Goal: Information Seeking & Learning: Learn about a topic

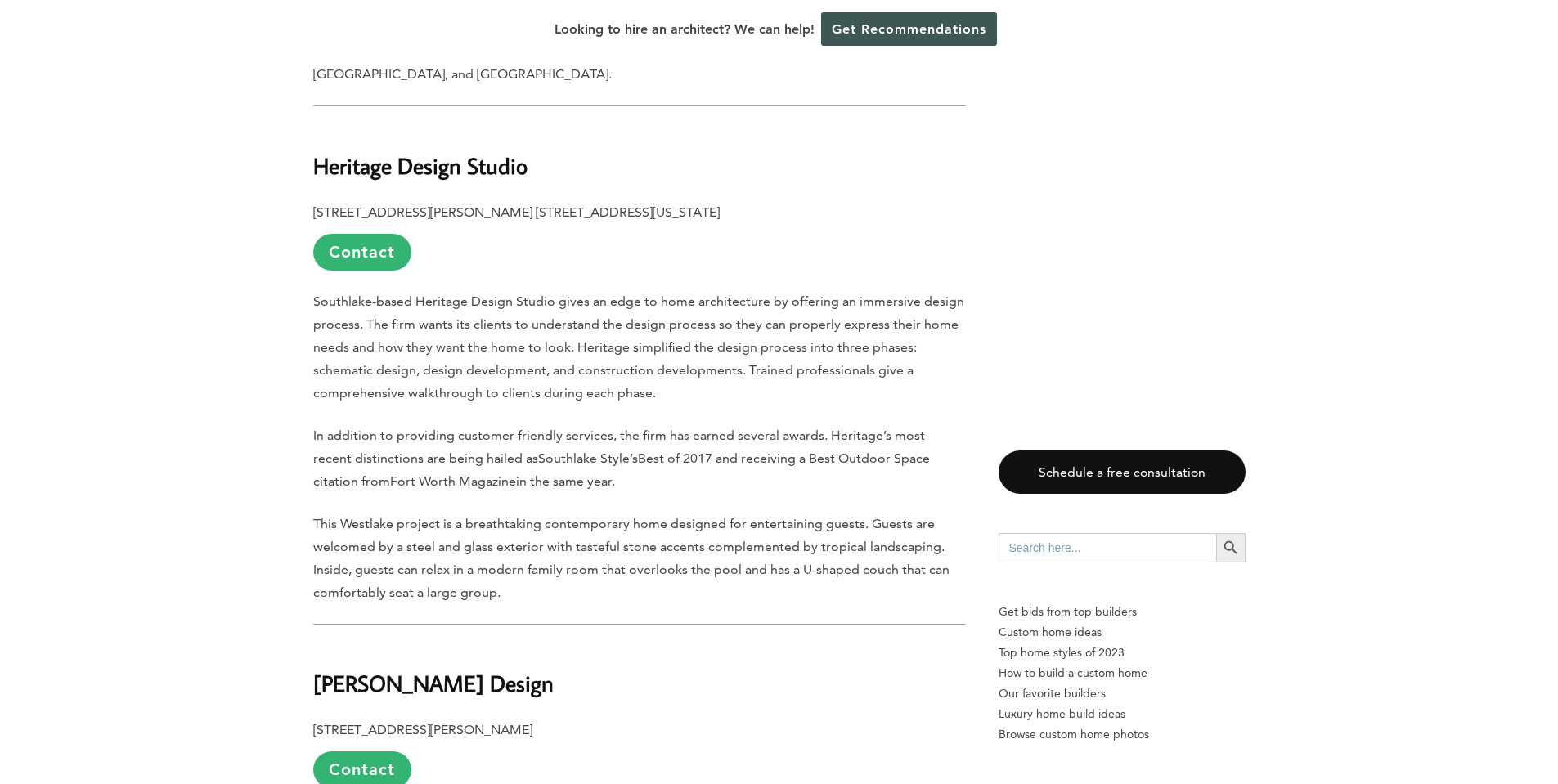
scroll to position [3815, 0]
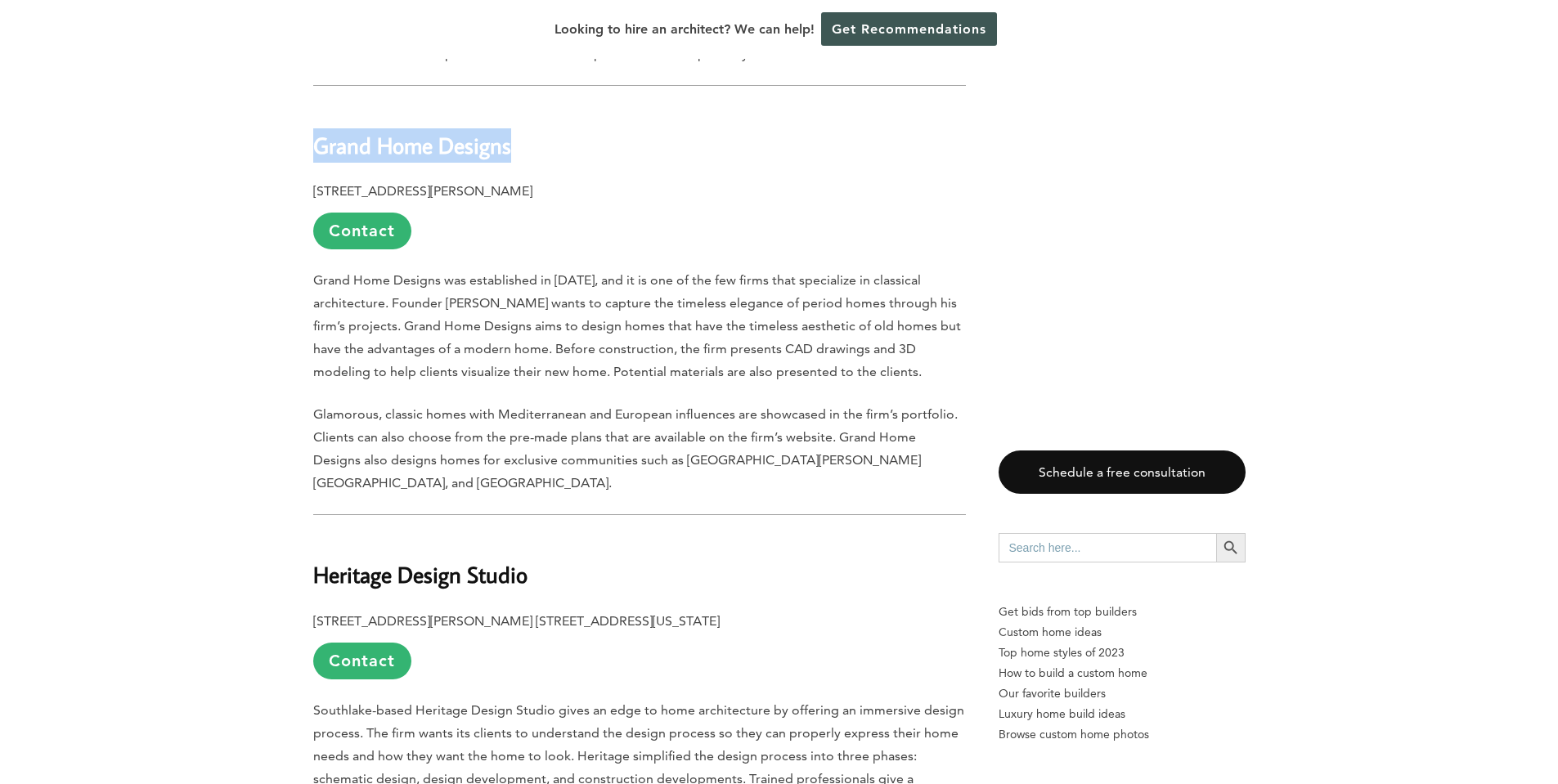
drag, startPoint x: 520, startPoint y: 74, endPoint x: 314, endPoint y: 78, distance: 206.0
click at [314, 106] on h2 "Grand Home Designs" at bounding box center [639, 134] width 653 height 56
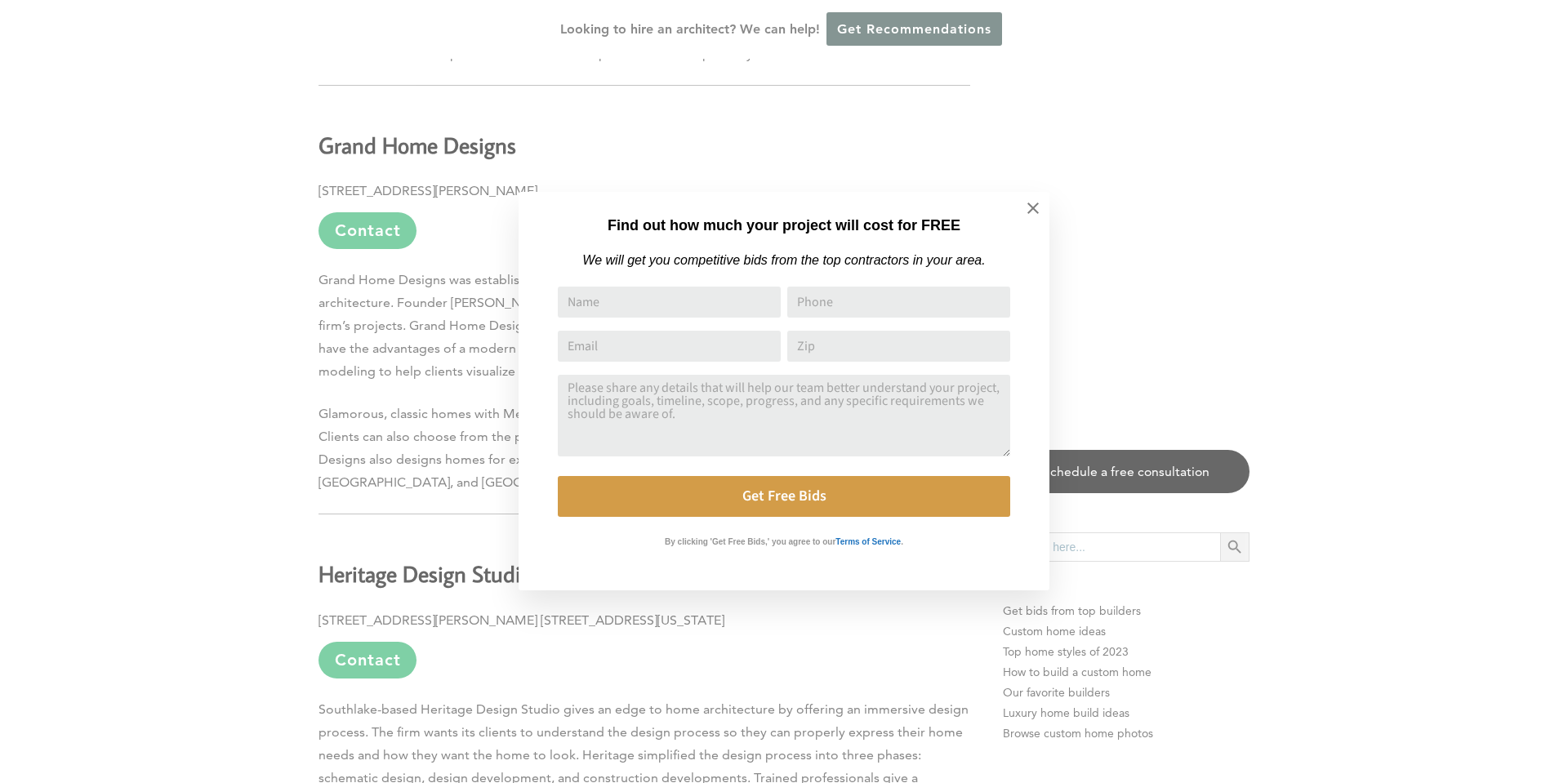
click at [494, 357] on div "Find out how much your project will cost for FREE We will get you competitive b…" at bounding box center [784, 392] width 1568 height 783
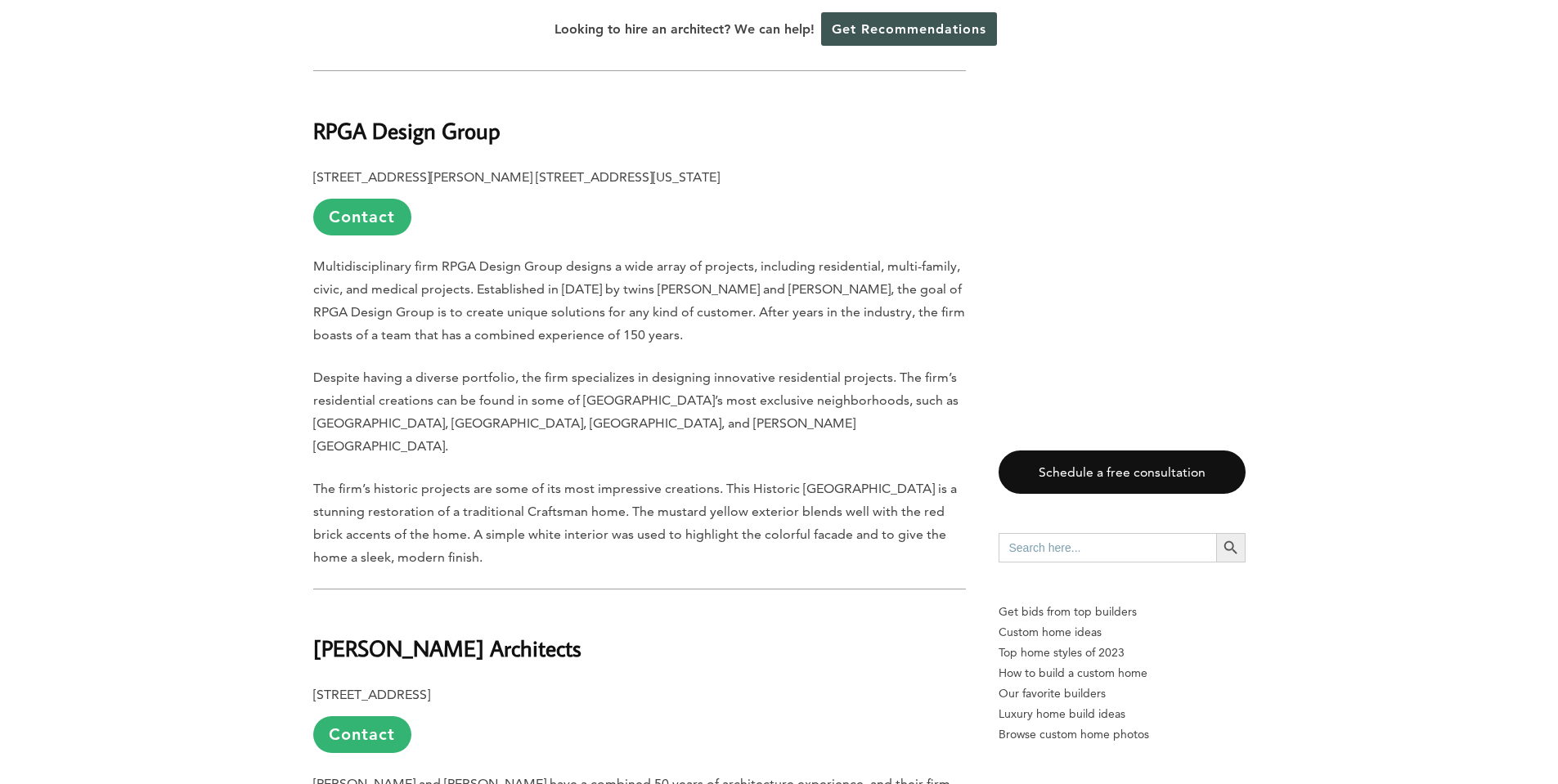
scroll to position [6131, 0]
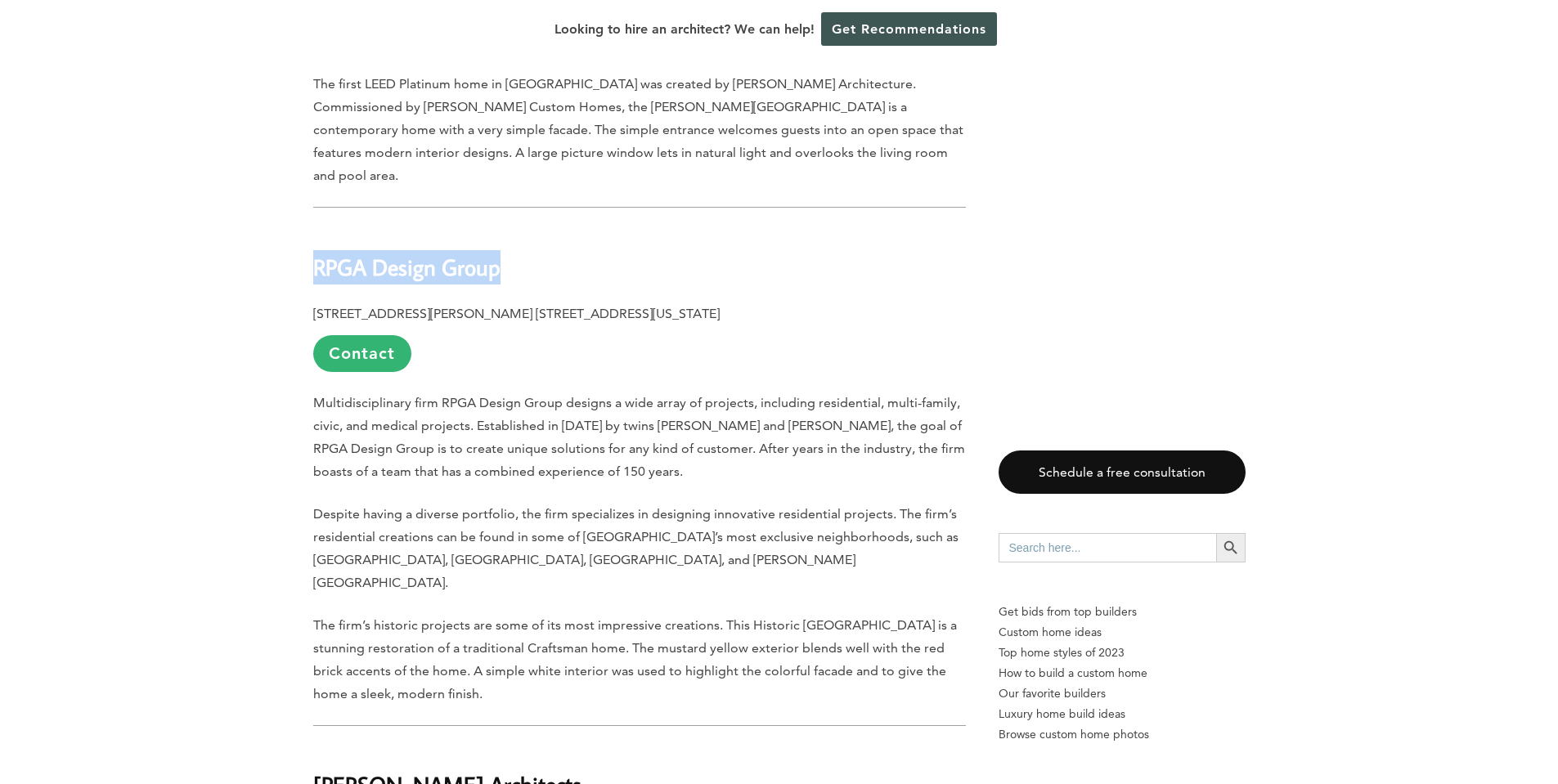
drag, startPoint x: 516, startPoint y: 132, endPoint x: 312, endPoint y: 129, distance: 204.0
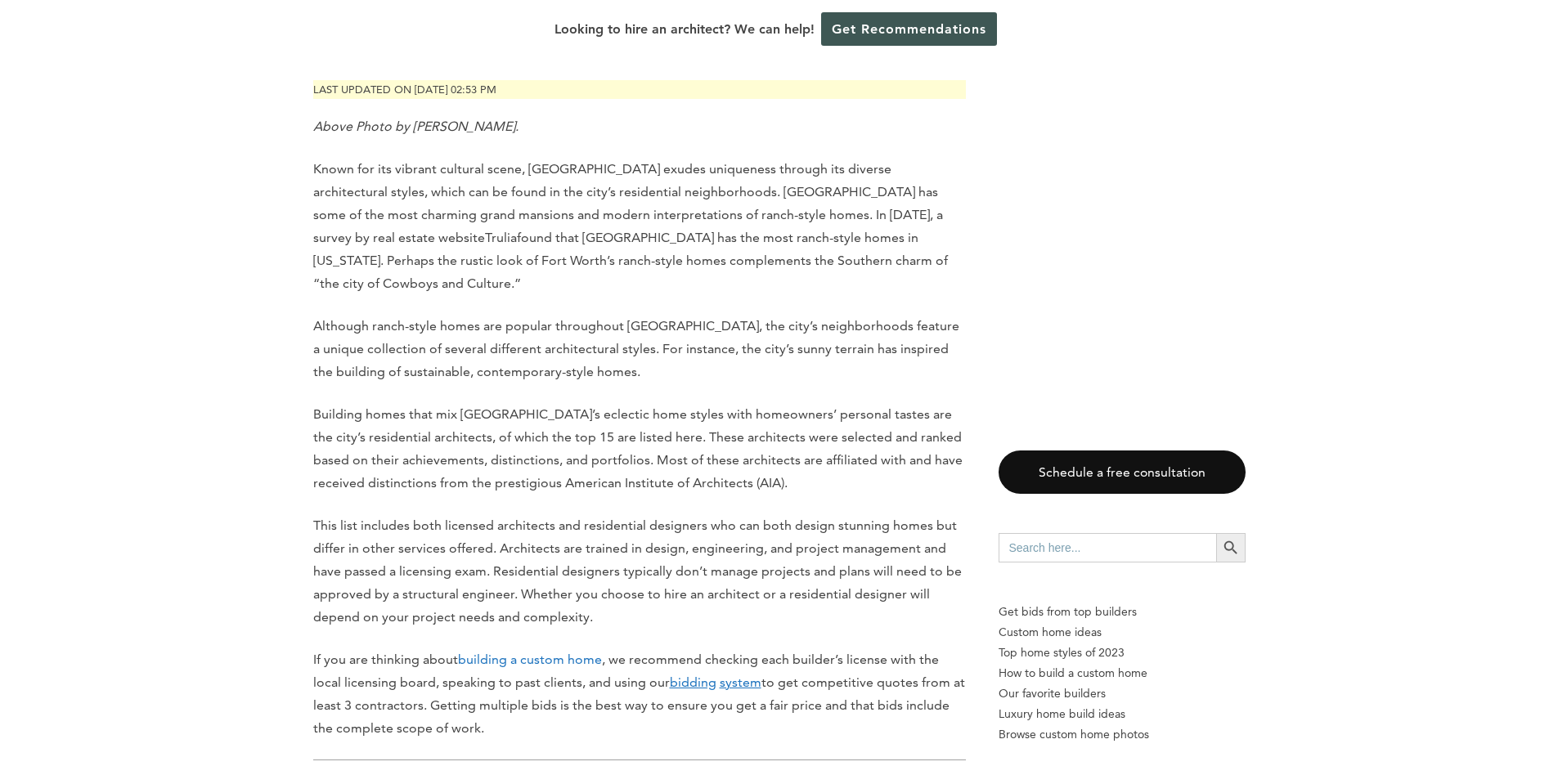
scroll to position [1498, 0]
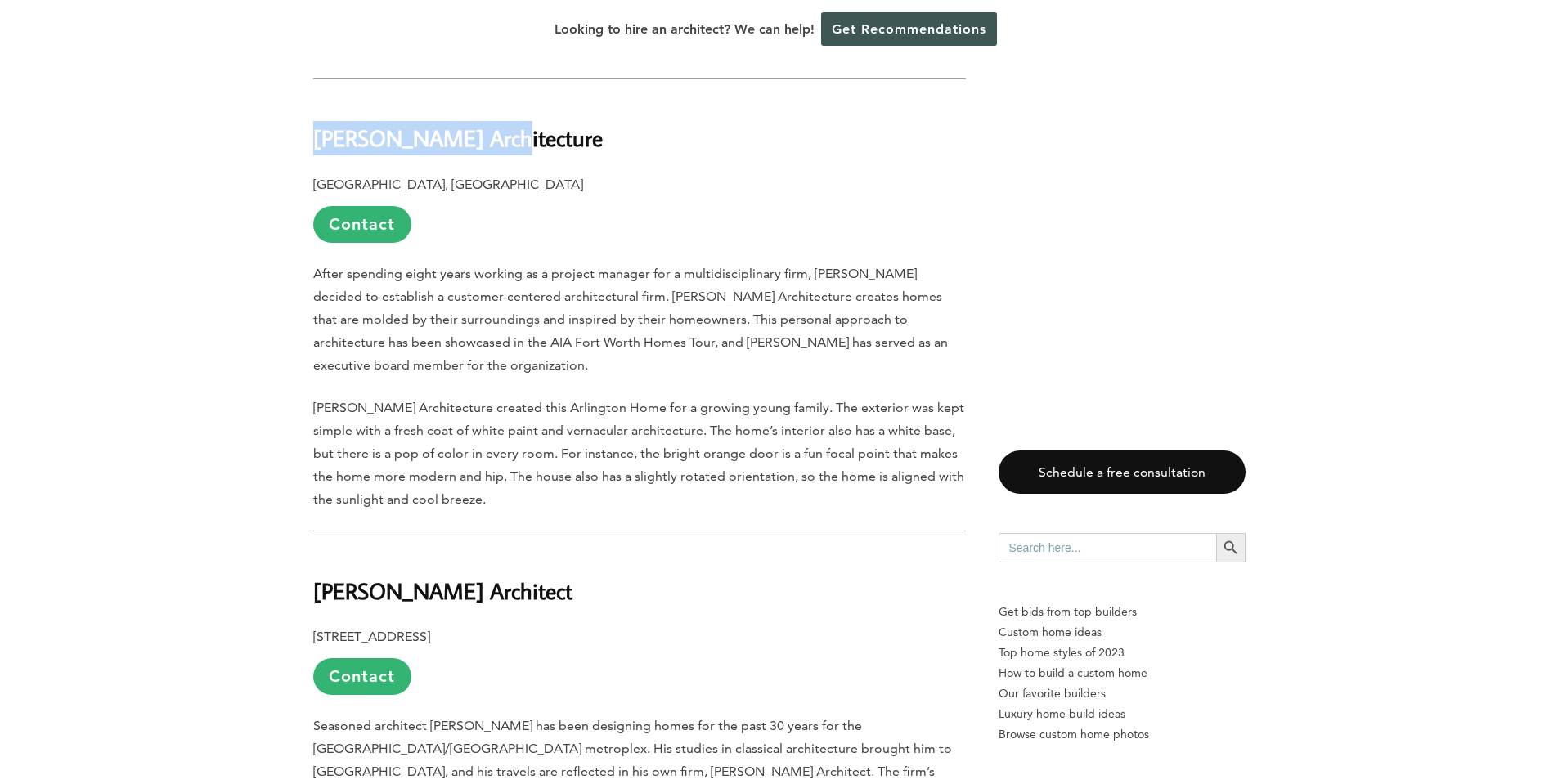
drag, startPoint x: 485, startPoint y: 120, endPoint x: 312, endPoint y: 121, distance: 173.0
click at [313, 121] on h2 "[PERSON_NAME] Architecture" at bounding box center [639, 127] width 653 height 56
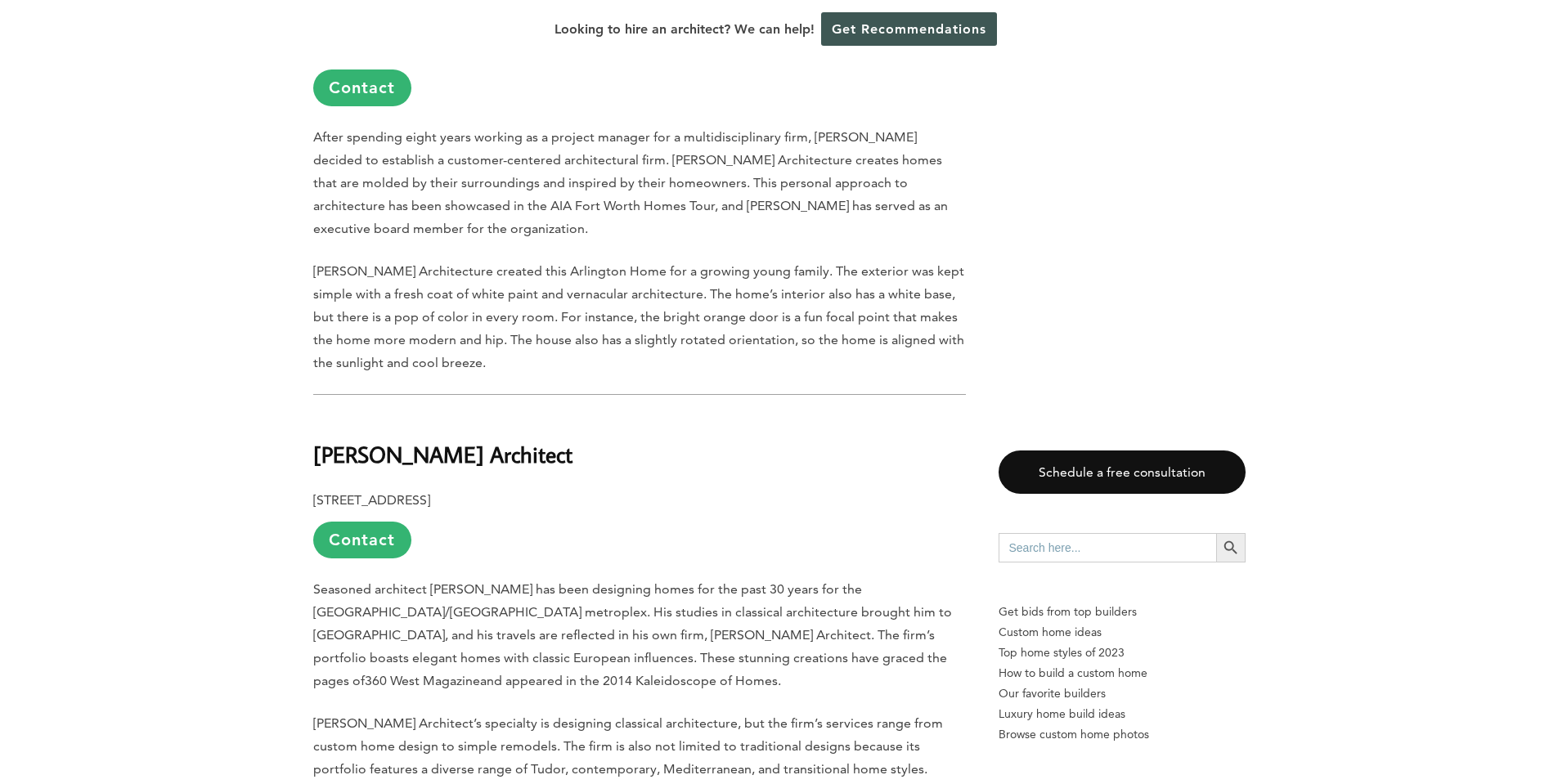
scroll to position [1771, 0]
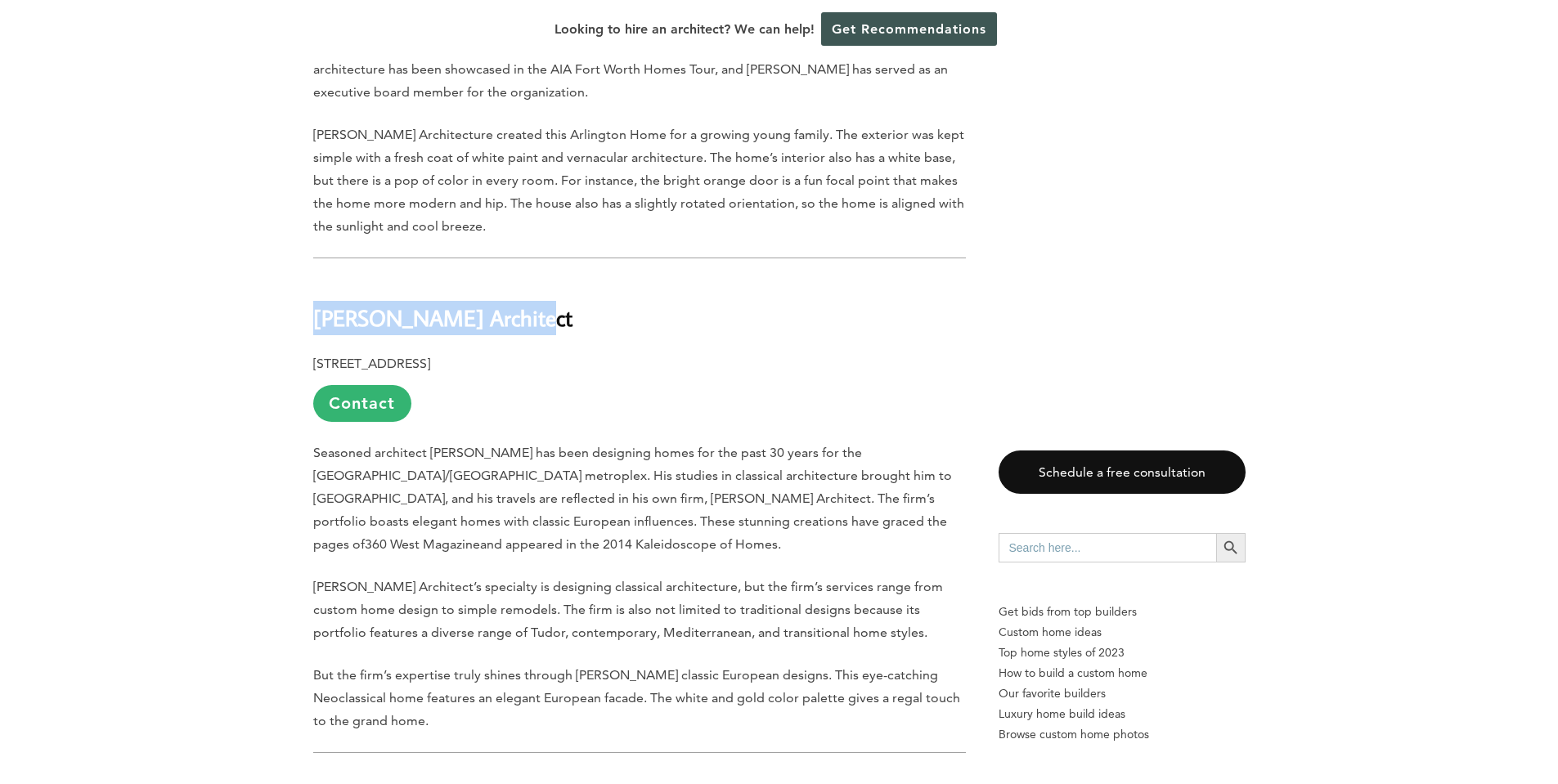
drag, startPoint x: 528, startPoint y: 275, endPoint x: 302, endPoint y: 278, distance: 226.0
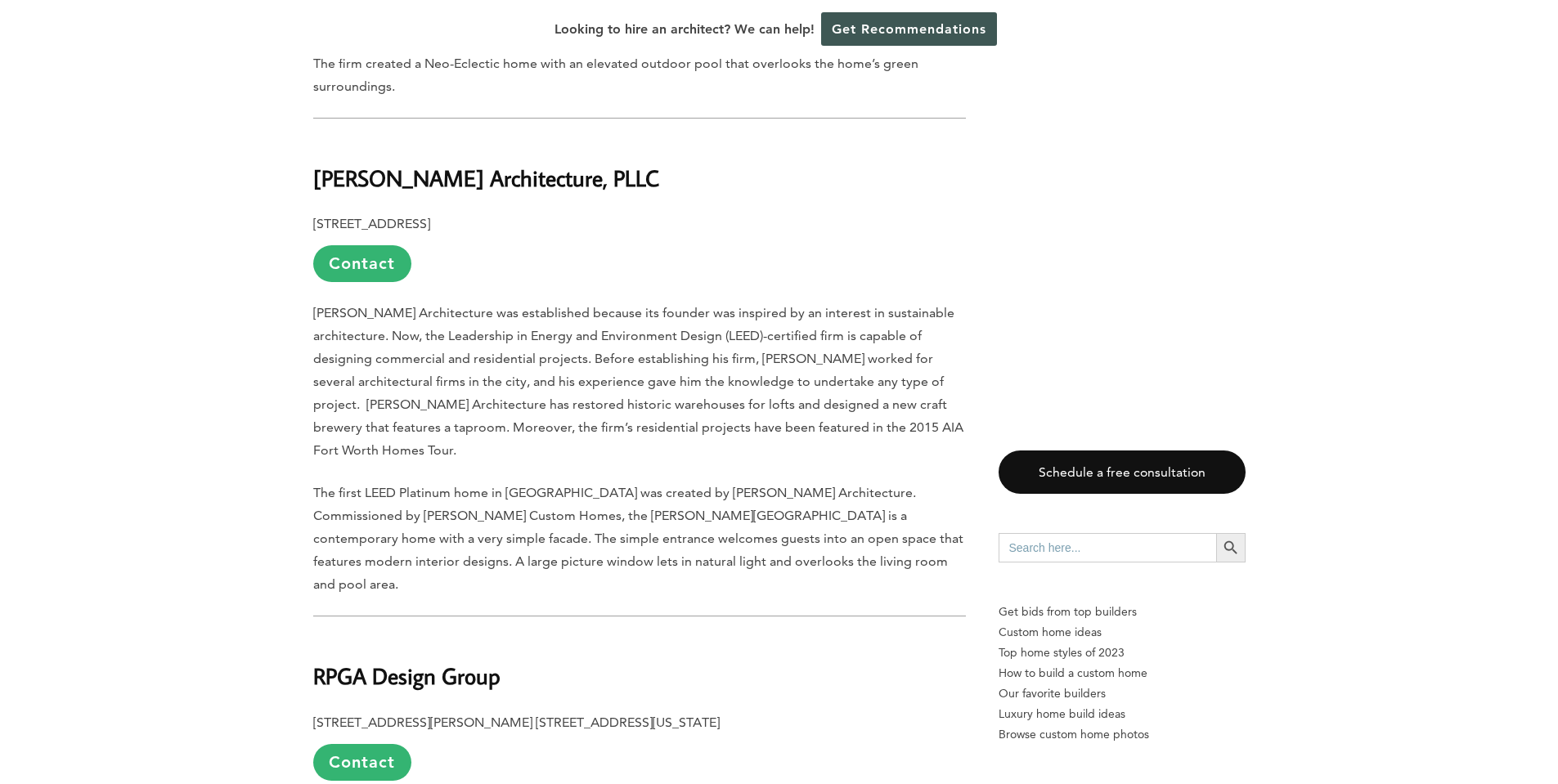
scroll to position [5586, 0]
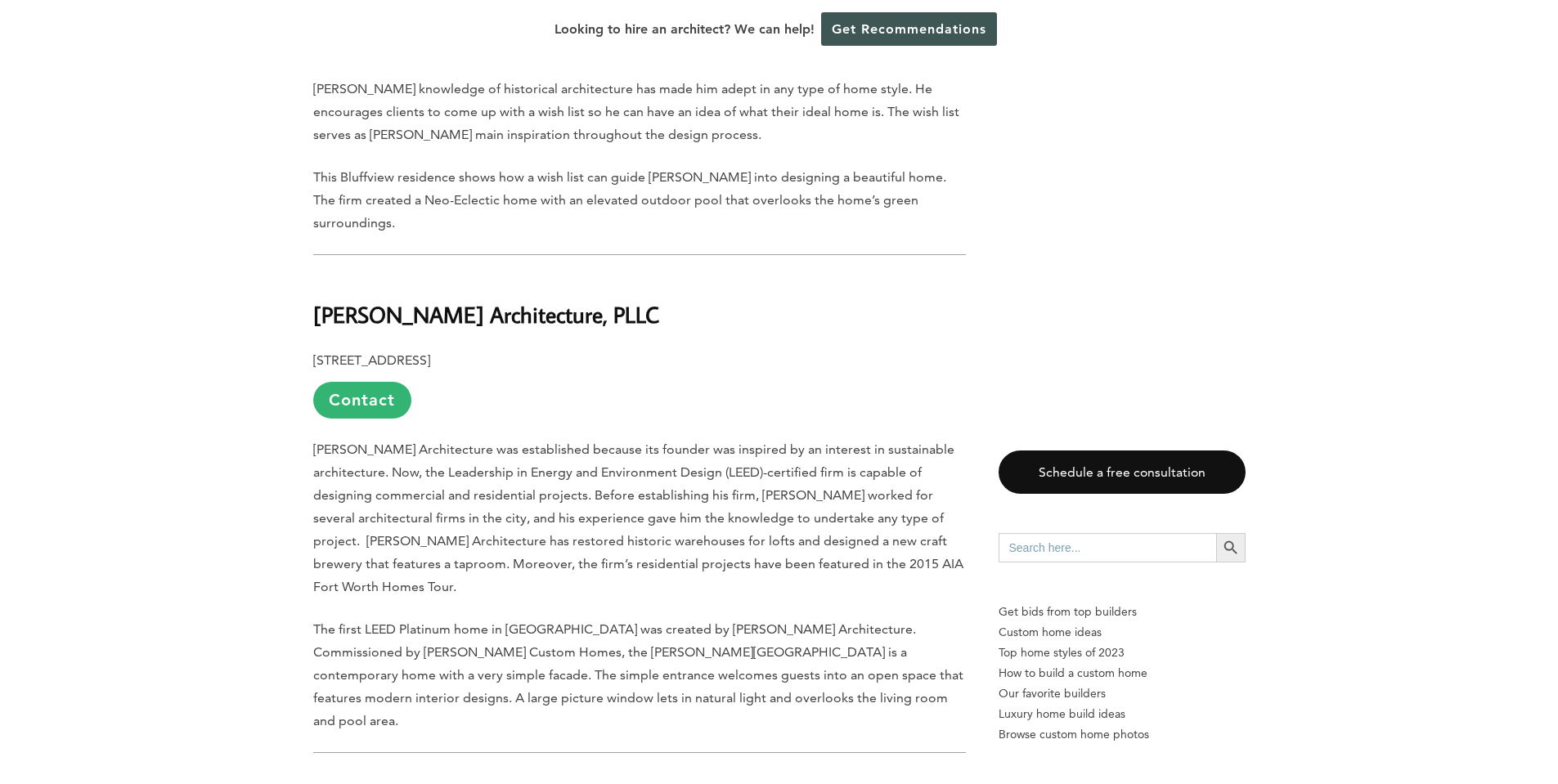
drag, startPoint x: 649, startPoint y: 193, endPoint x: 311, endPoint y: 213, distance: 338.6
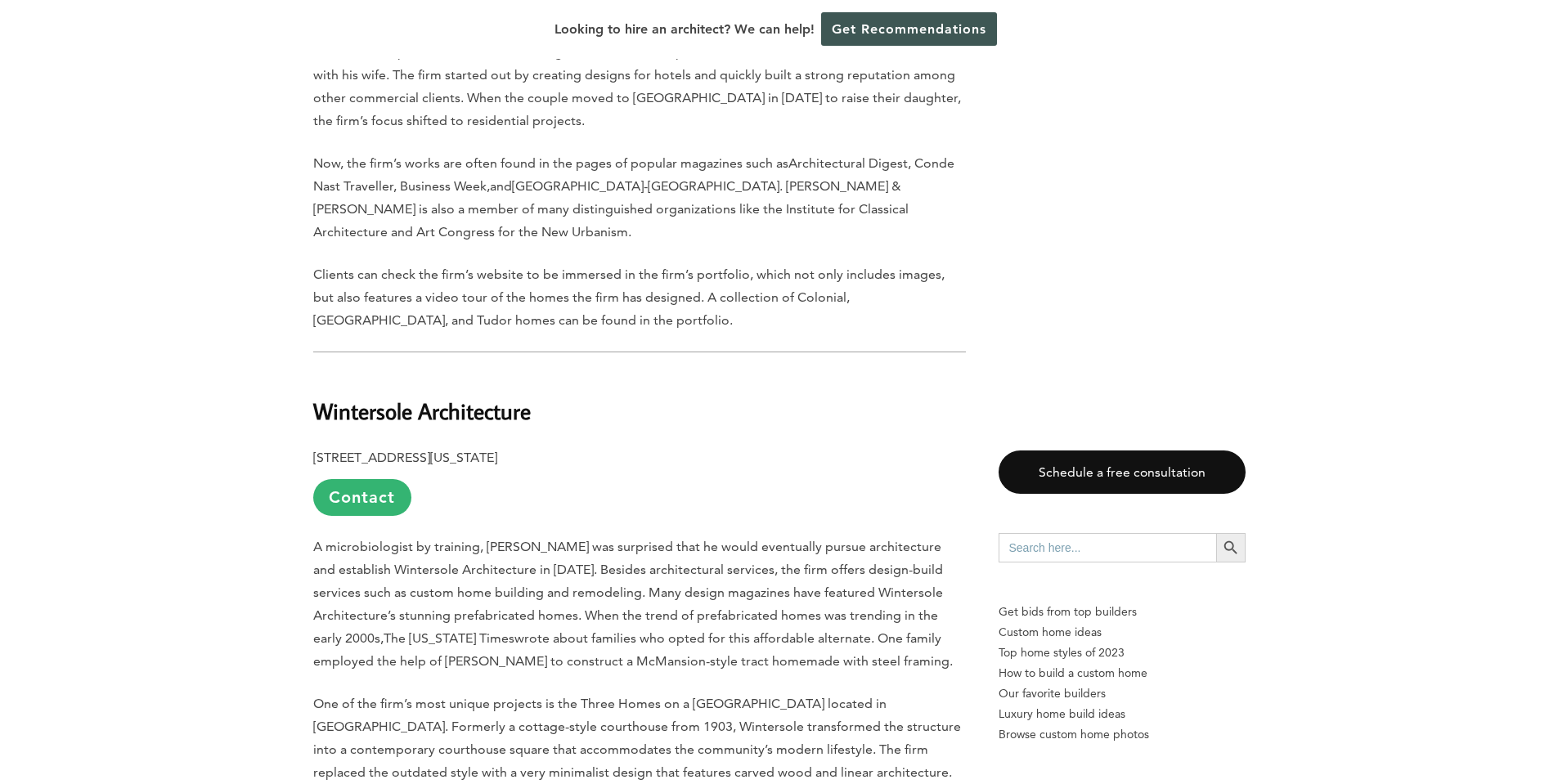
scroll to position [7085, 0]
